Goal: Information Seeking & Learning: Understand process/instructions

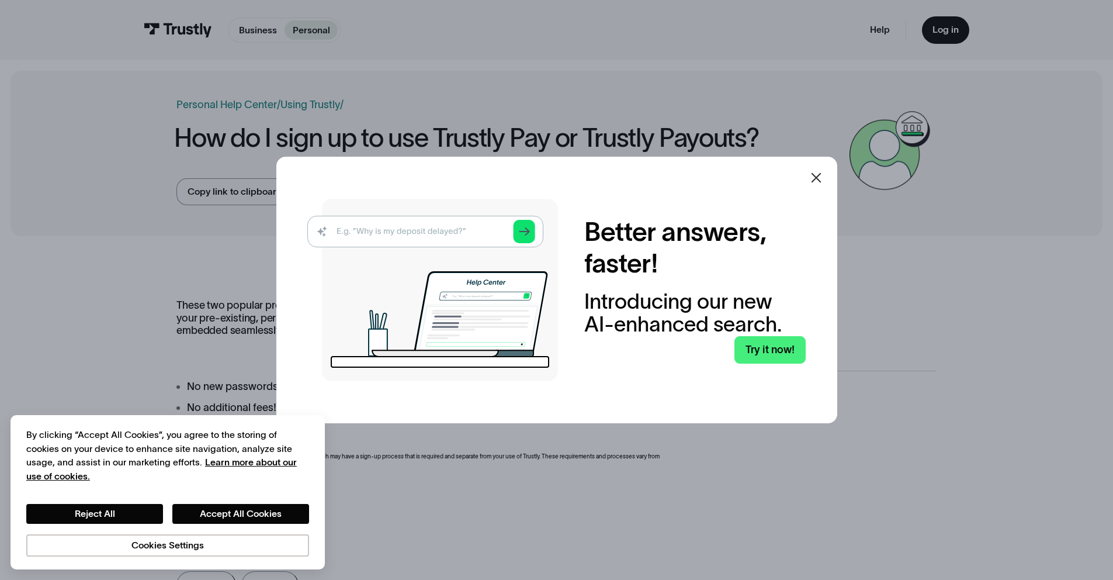
click at [822, 174] on icon at bounding box center [816, 178] width 14 height 14
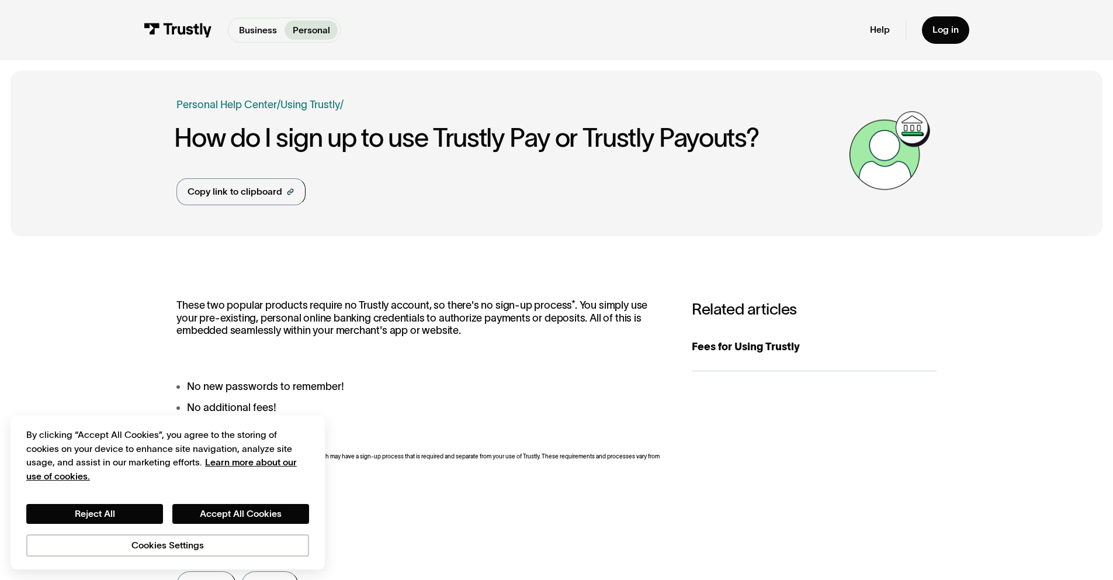
click at [265, 41] on div "Business Personal" at bounding box center [284, 30] width 113 height 25
click at [262, 34] on p "Business" at bounding box center [258, 30] width 38 height 14
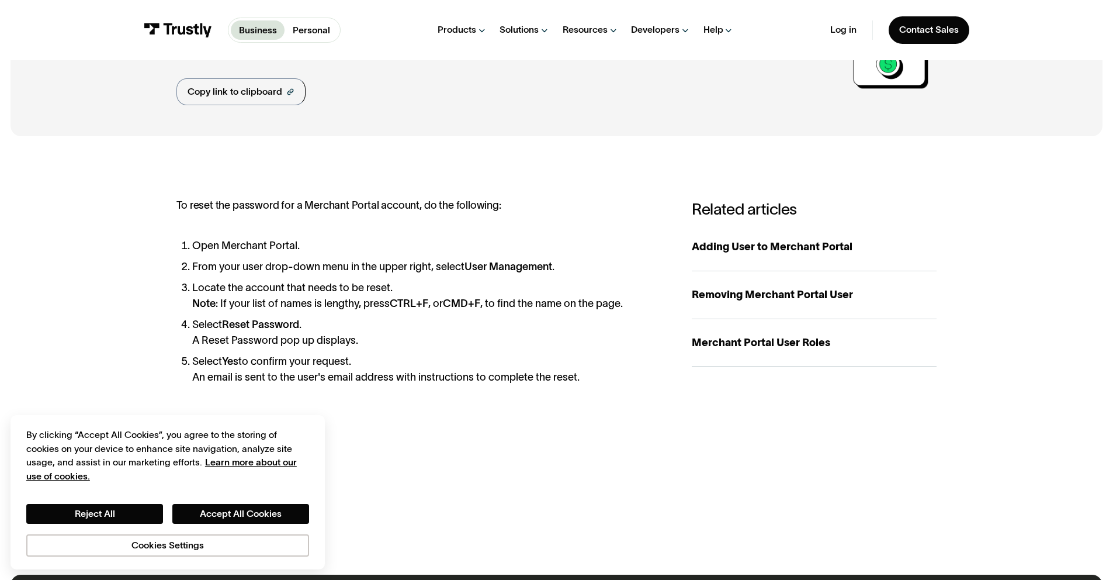
scroll to position [103, 0]
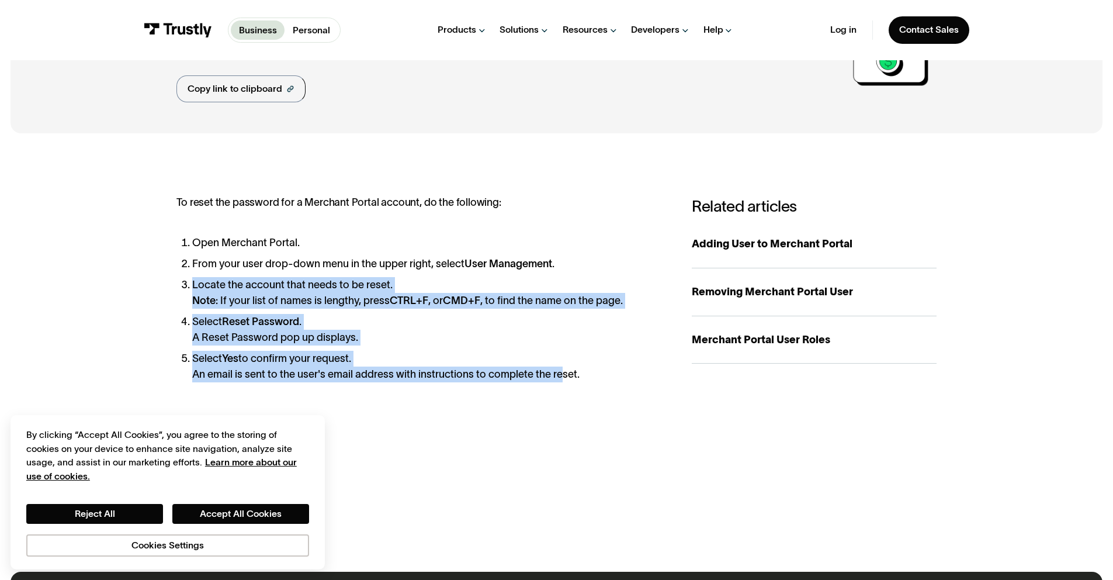
drag, startPoint x: 543, startPoint y: 292, endPoint x: 563, endPoint y: 380, distance: 90.4
click at [563, 380] on ol "Open Merchant Portal. From your user drop-down menu in the upper right, select …" at bounding box center [420, 308] width 489 height 147
click at [563, 380] on li "Select Yes to confirm your request. An email is sent to the user's email addres…" at bounding box center [428, 367] width 473 height 32
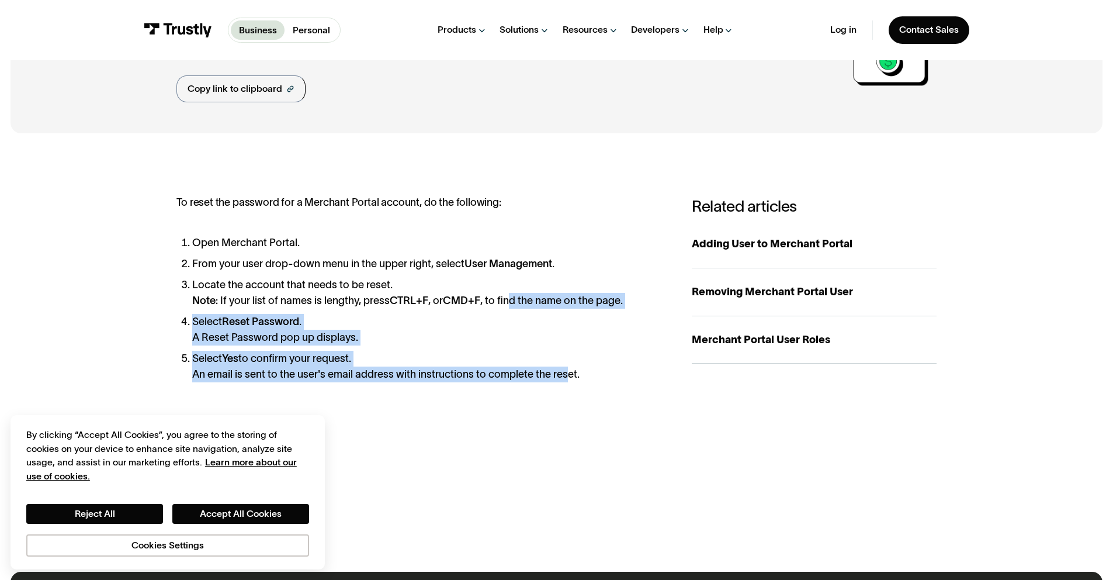
drag, startPoint x: 564, startPoint y: 380, endPoint x: 506, endPoint y: 279, distance: 116.8
click at [506, 282] on ol "Open Merchant Portal. From your user drop-down menu in the upper right, select …" at bounding box center [420, 308] width 489 height 147
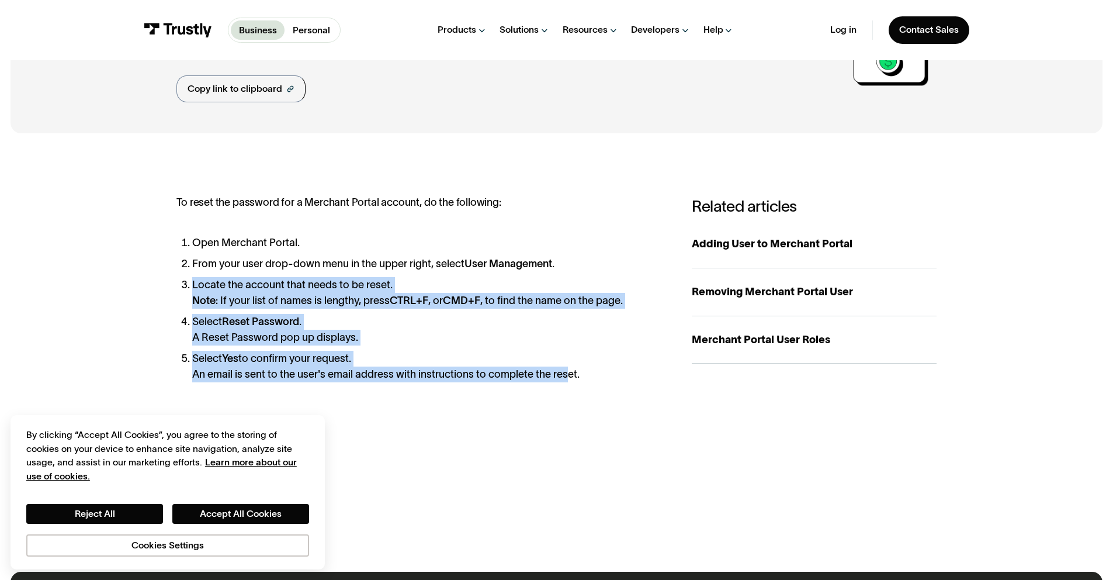
click at [506, 279] on li "Locate the account that needs to be reset. Note : If your list of names is leng…" at bounding box center [428, 293] width 473 height 32
drag, startPoint x: 506, startPoint y: 279, endPoint x: 528, endPoint y: 356, distance: 79.5
click at [528, 356] on ol "Open Merchant Portal. From your user drop-down menu in the upper right, select …" at bounding box center [420, 308] width 489 height 147
click at [527, 355] on li "Select Yes to confirm your request. An email is sent to the user's email addres…" at bounding box center [428, 367] width 473 height 32
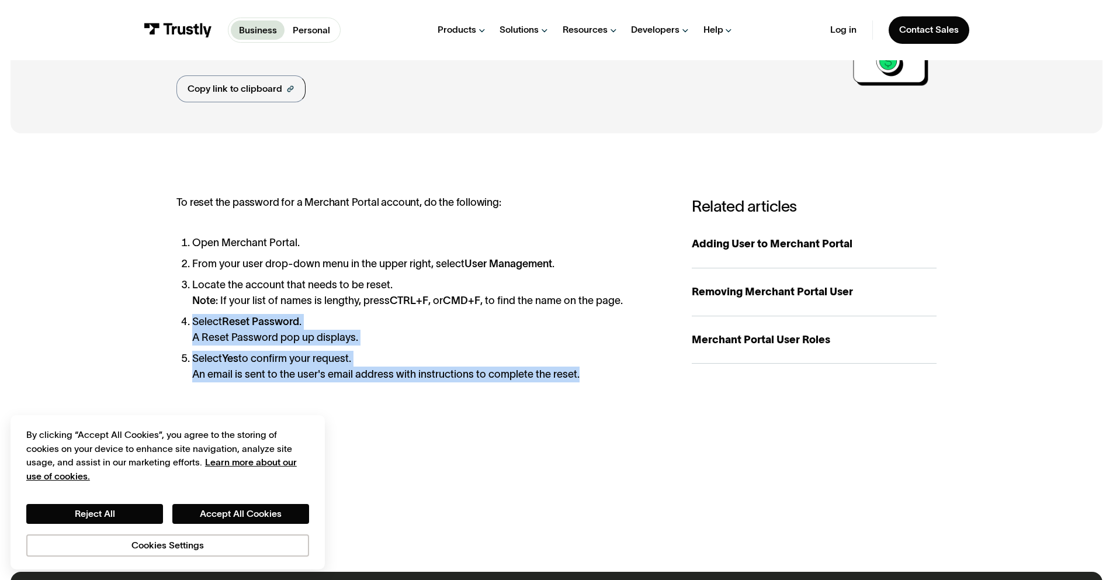
drag, startPoint x: 542, startPoint y: 386, endPoint x: 495, endPoint y: 271, distance: 124.2
click at [496, 273] on div "**********" at bounding box center [556, 352] width 760 height 313
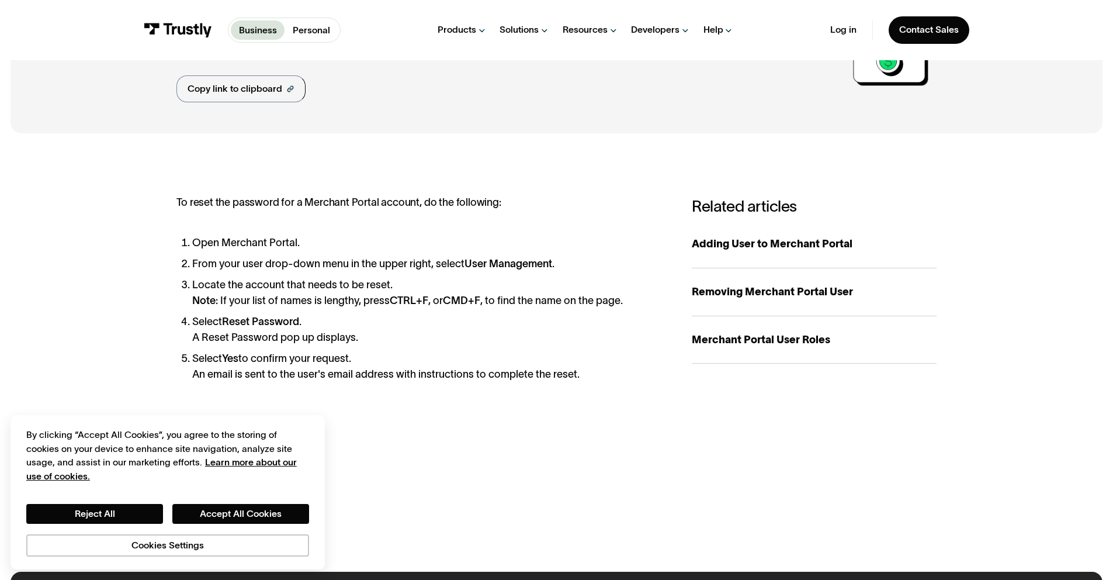
click at [495, 271] on li "From your user drop-down menu in the upper right, select User Management ." at bounding box center [428, 264] width 473 height 16
